Goal: Information Seeking & Learning: Find specific page/section

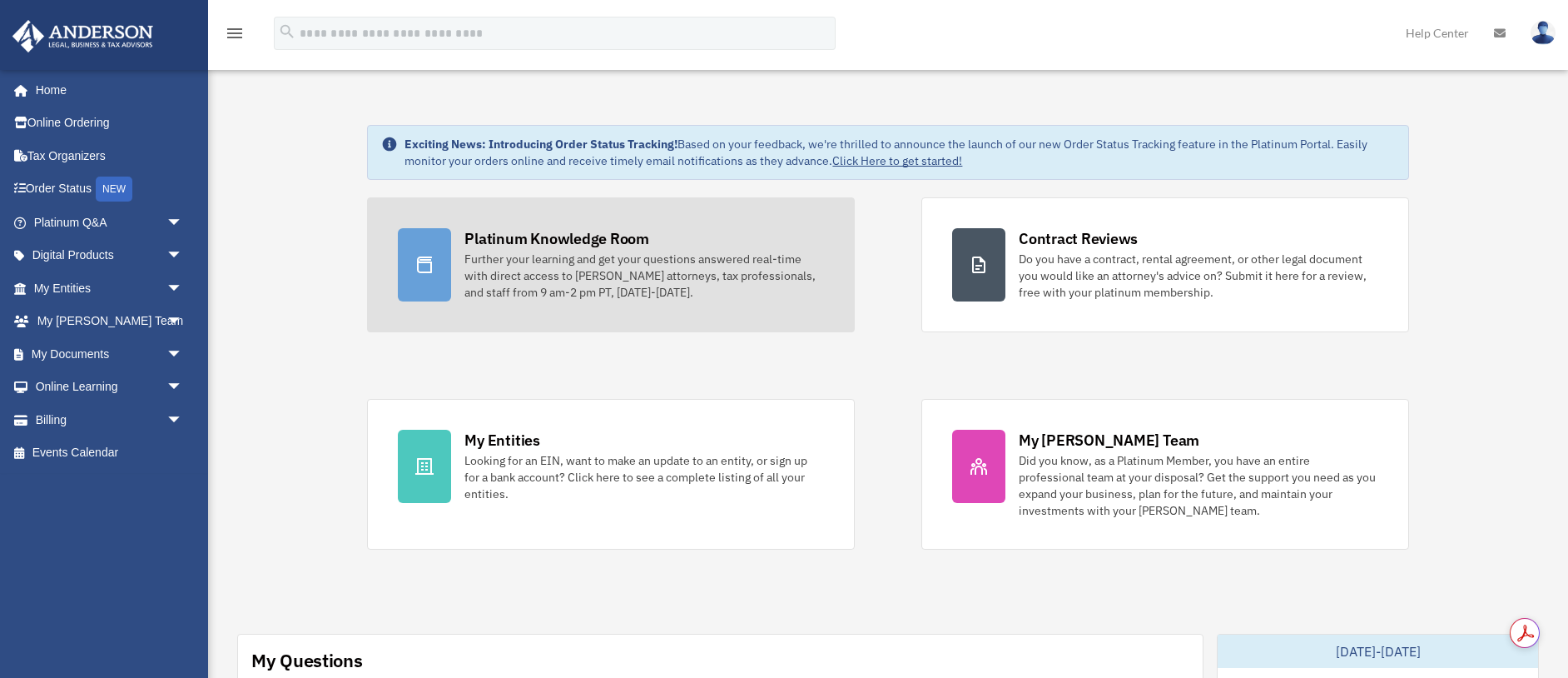
click at [471, 276] on div "Further your learning and get your questions answered real-time with direct acc…" at bounding box center [644, 276] width 359 height 50
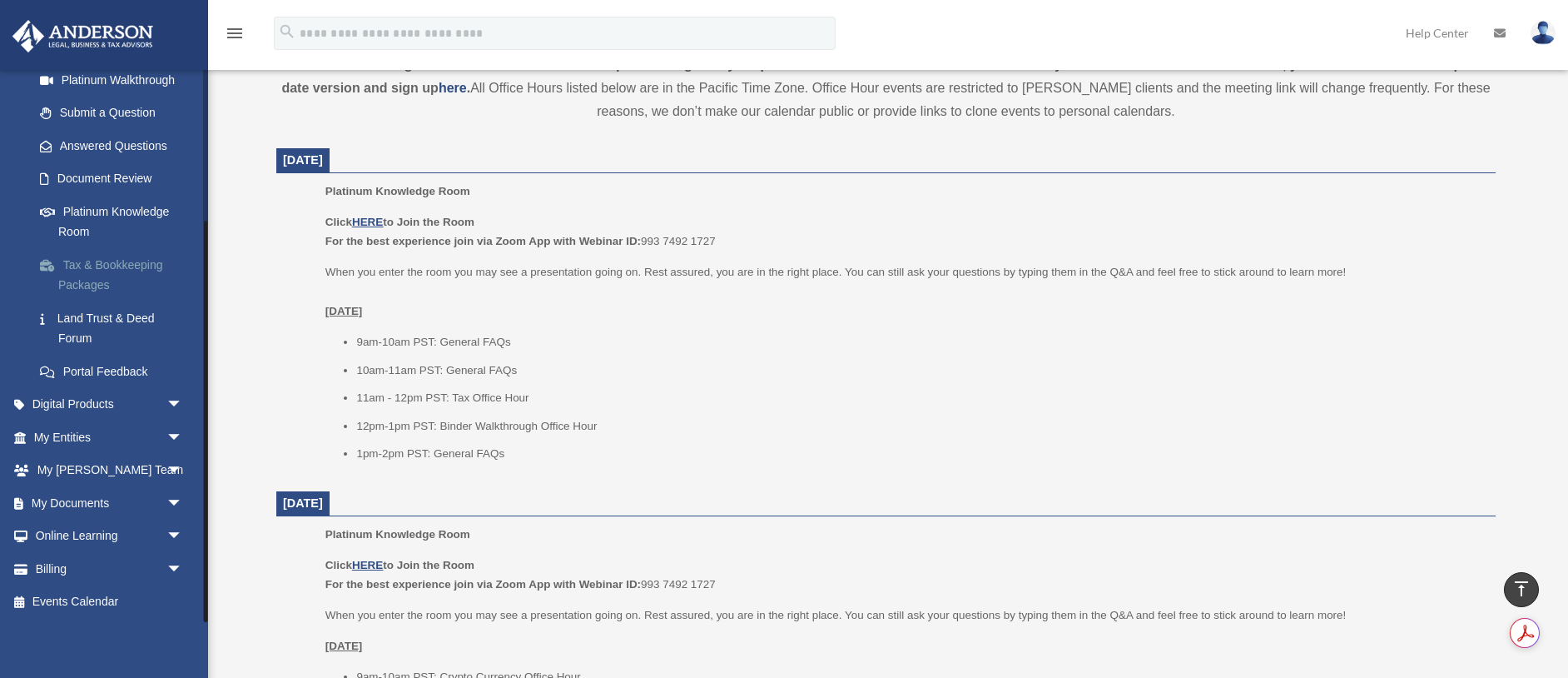
scroll to position [608, 0]
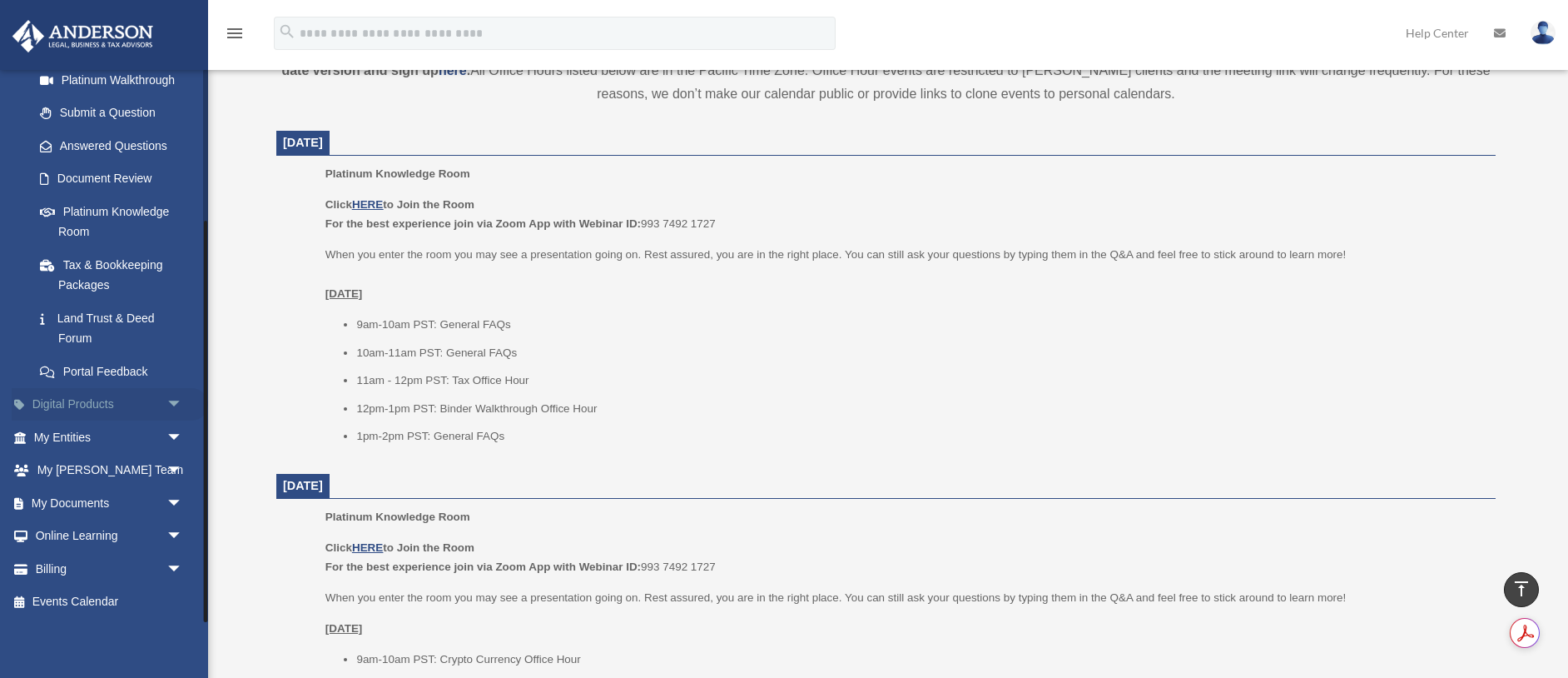
click at [178, 401] on span "arrow_drop_down" at bounding box center [183, 405] width 33 height 34
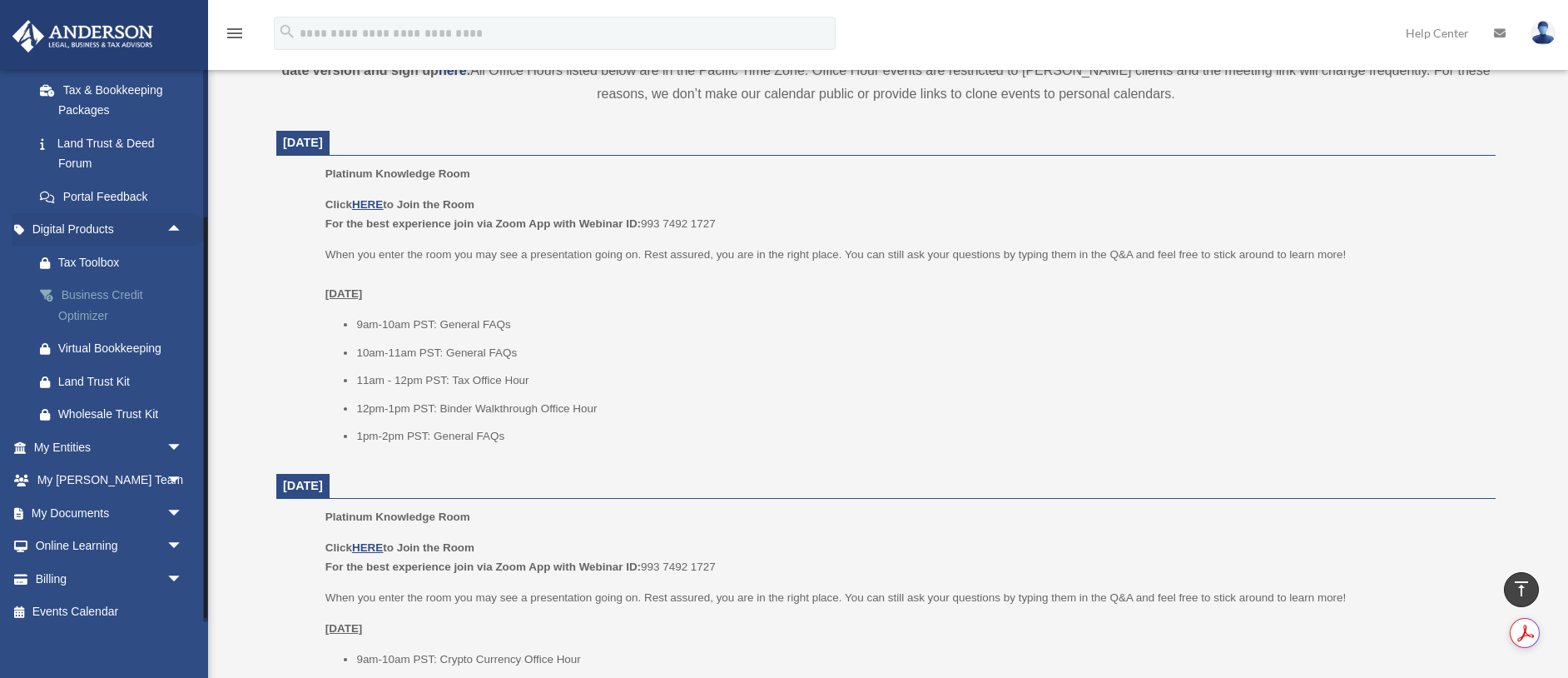
scroll to position [393, 0]
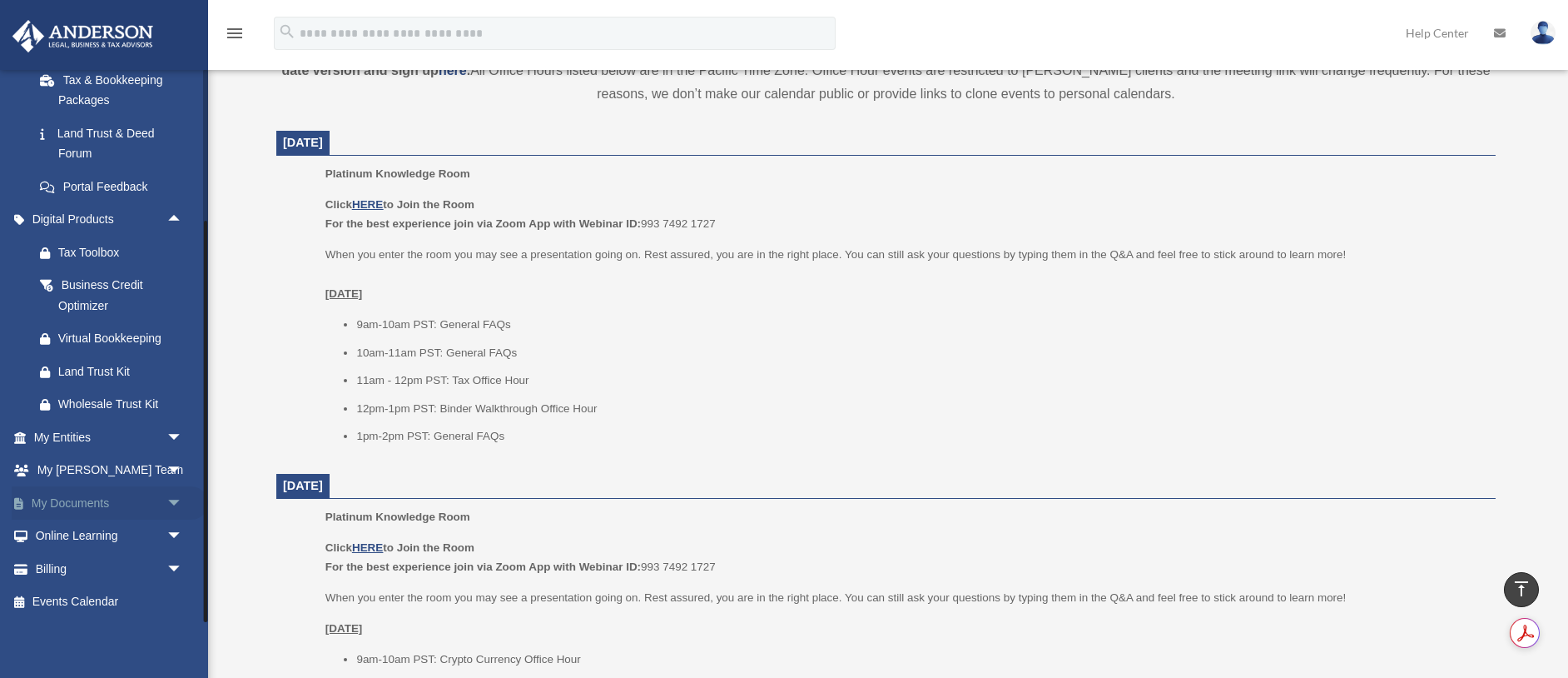
click at [180, 501] on span "arrow_drop_down" at bounding box center [183, 503] width 33 height 34
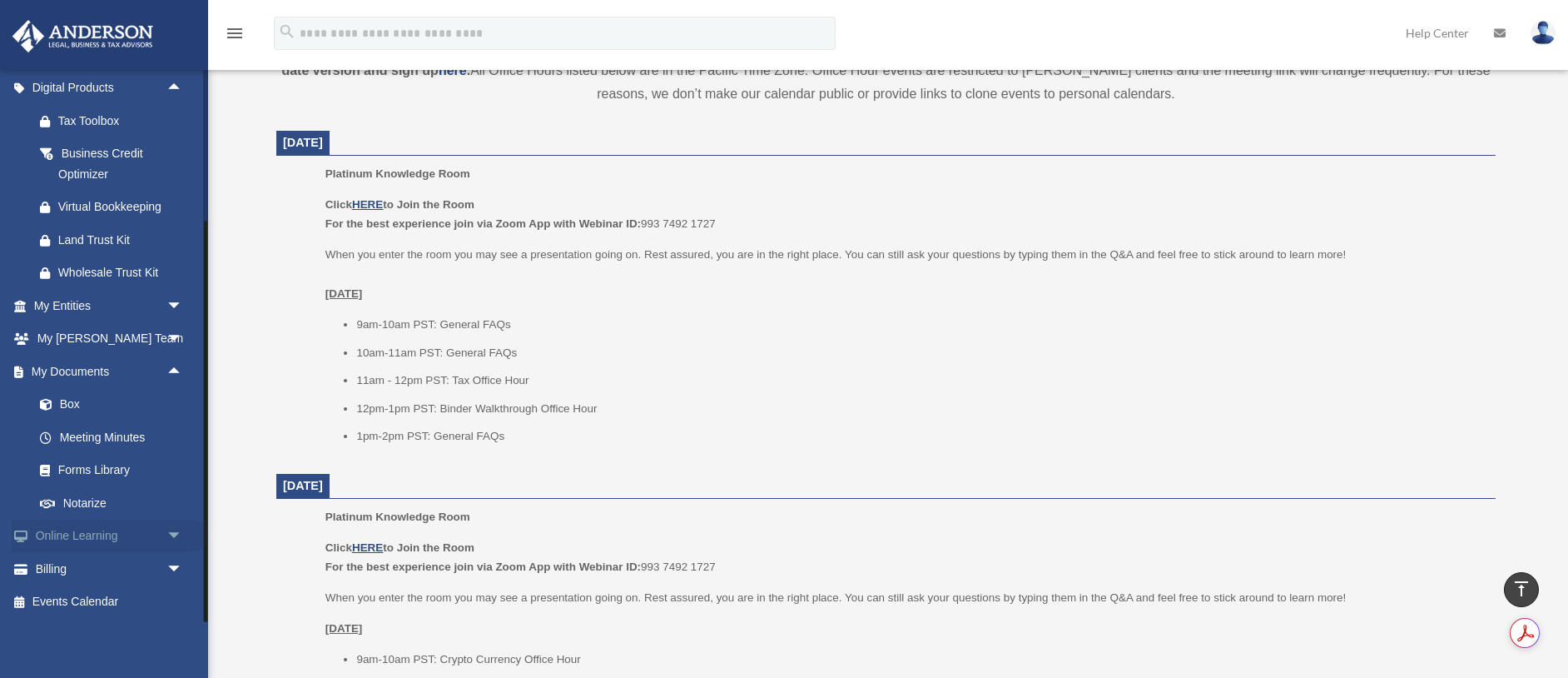
click at [179, 534] on span "arrow_drop_down" at bounding box center [183, 537] width 33 height 34
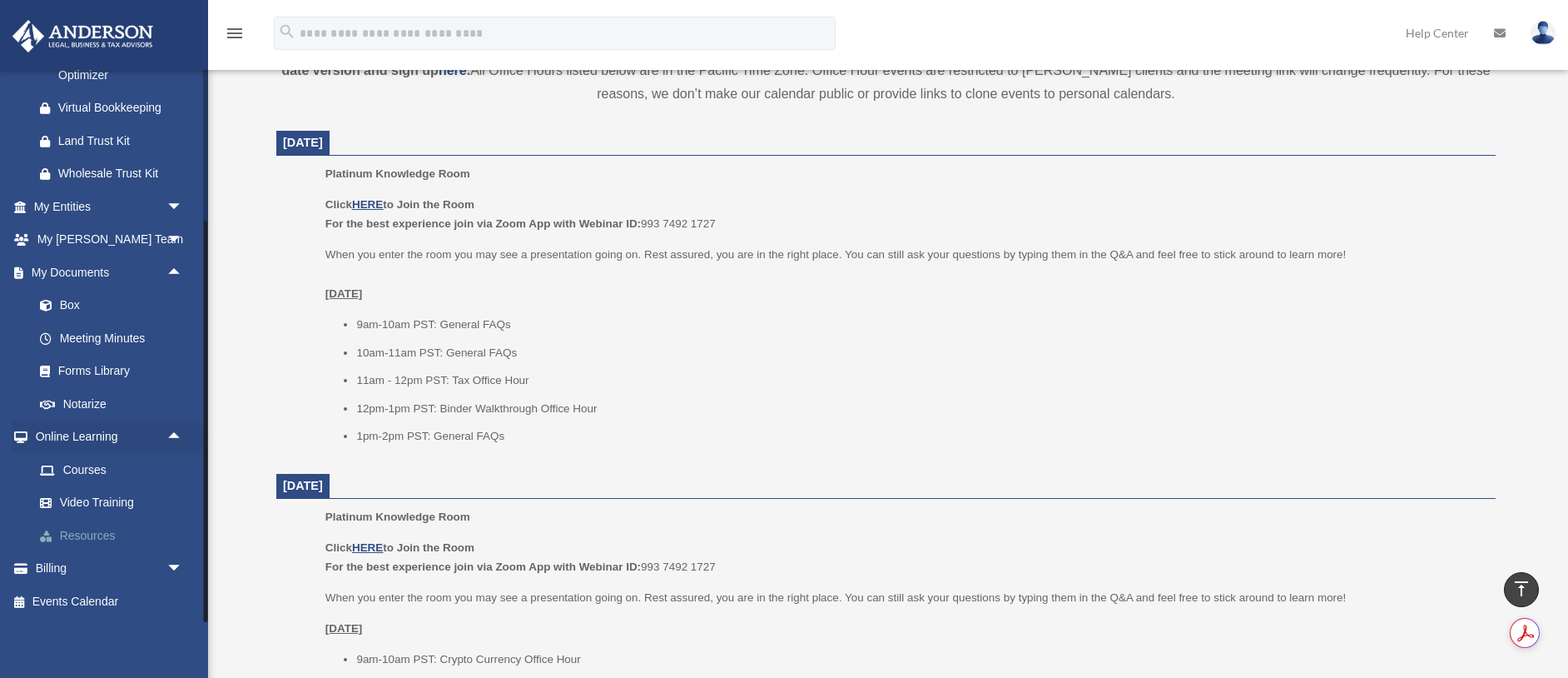
click at [103, 536] on link "Resources" at bounding box center [115, 536] width 185 height 33
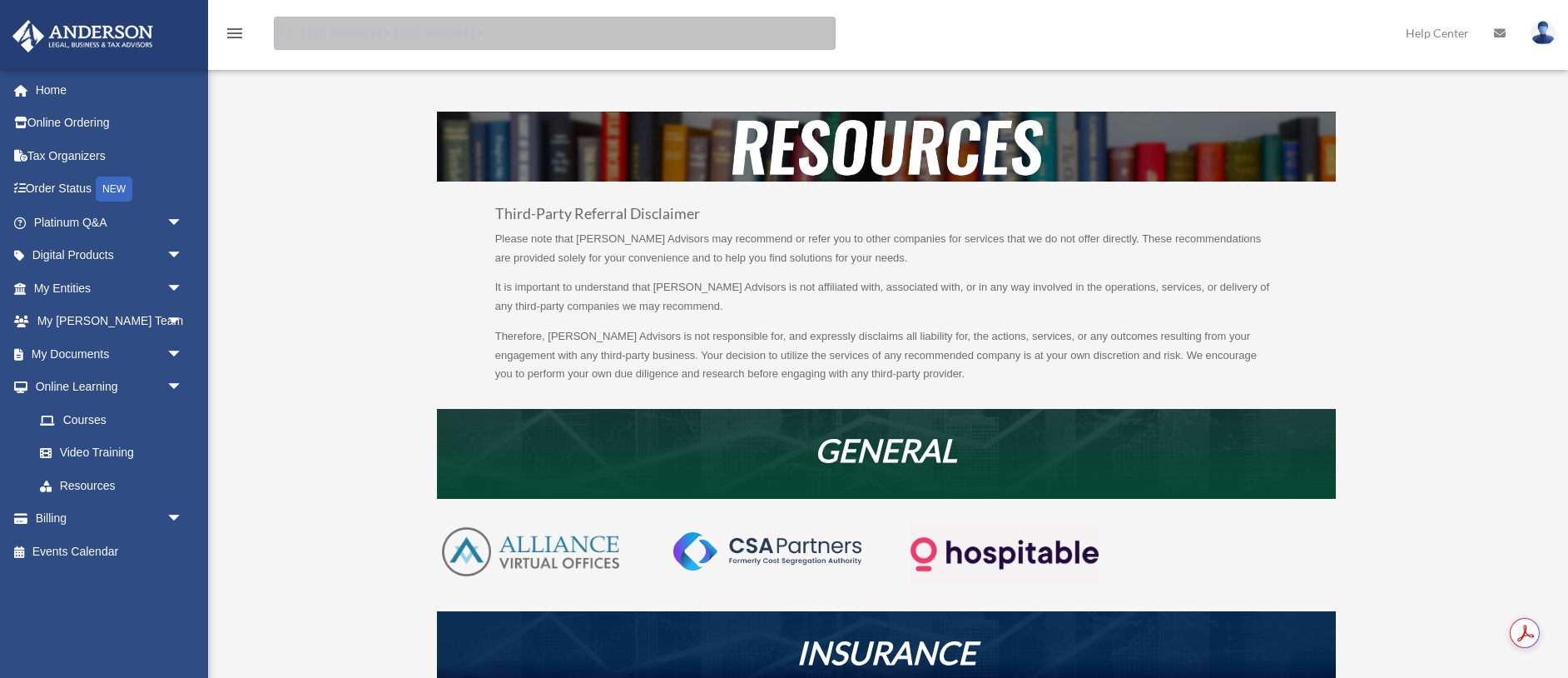
click at [337, 40] on input "search" at bounding box center [555, 33] width 561 height 33
type input "**********"
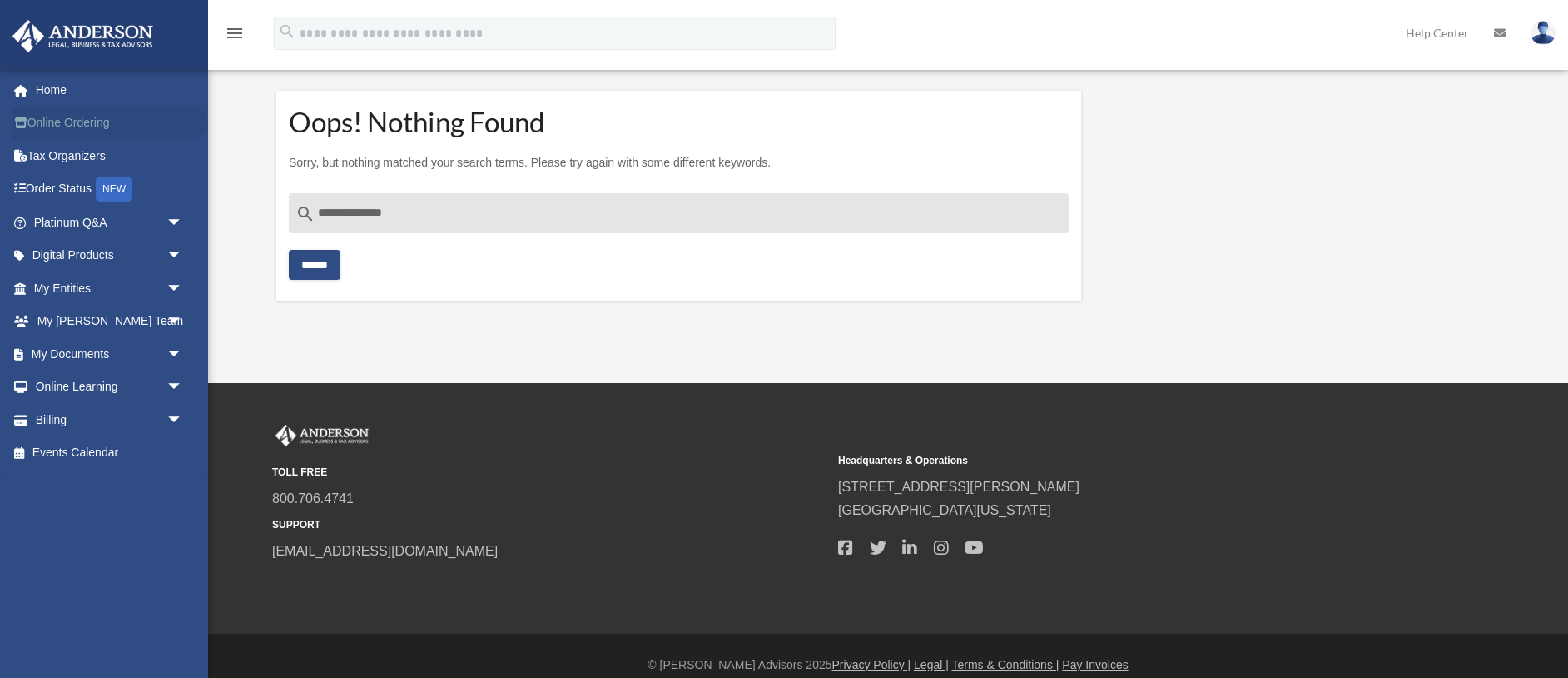
click at [98, 121] on link "Online Ordering" at bounding box center [109, 123] width 196 height 33
